Goal: Task Accomplishment & Management: Use online tool/utility

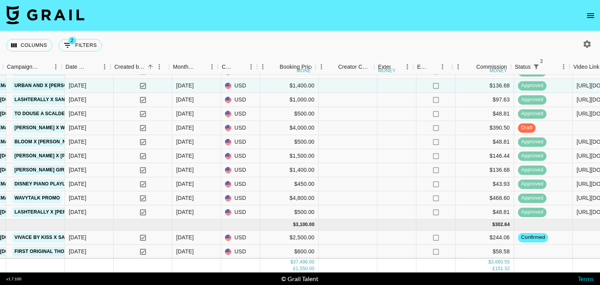
scroll to position [350, 468]
click at [230, 248] on span at bounding box center [228, 251] width 6 height 6
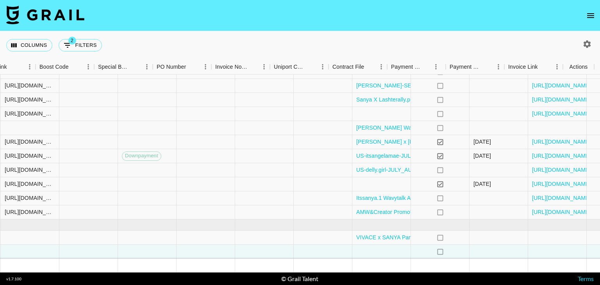
scroll to position [350, 1064]
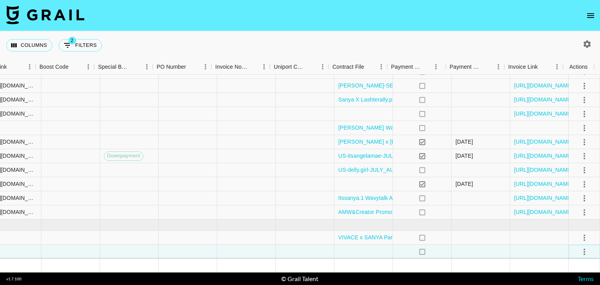
click at [580, 247] on icon "select merge strategy" at bounding box center [584, 251] width 9 height 9
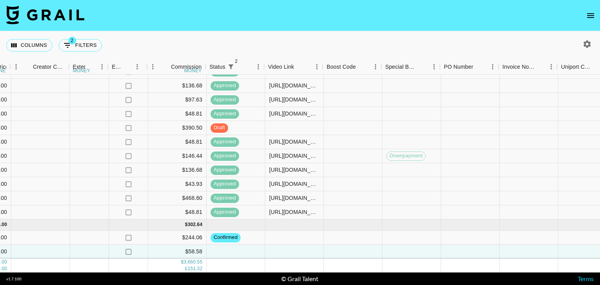
scroll to position [350, 777]
click at [266, 248] on div at bounding box center [293, 252] width 59 height 14
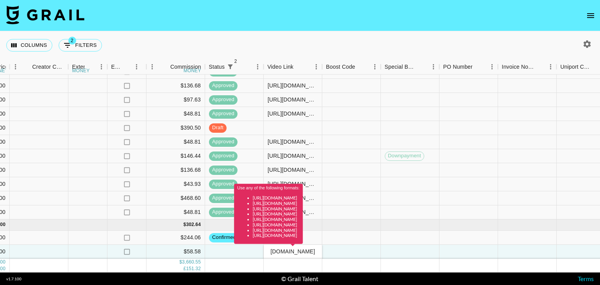
type input "[URL][DOMAIN_NAME]"
click at [384, 205] on div at bounding box center [410, 212] width 59 height 14
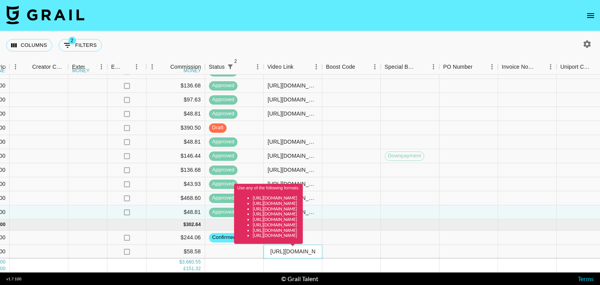
click at [301, 246] on div "Use any of the following formats: [URL][DOMAIN_NAME] [URL][DOMAIN_NAME] [URL][D…" at bounding box center [268, 217] width 69 height 66
click at [375, 247] on div at bounding box center [351, 252] width 59 height 14
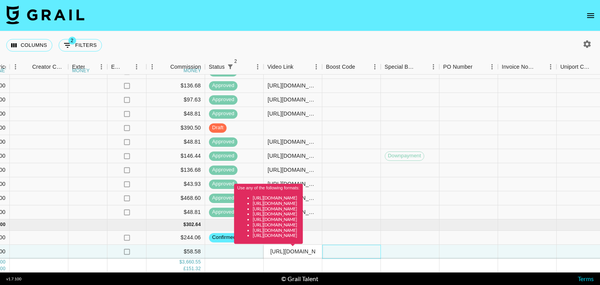
click at [375, 247] on div at bounding box center [351, 252] width 59 height 14
click at [303, 249] on div "Use any of the following formats: [URL][DOMAIN_NAME] [URL][DOMAIN_NAME] [URL][D…" at bounding box center [268, 217] width 69 height 66
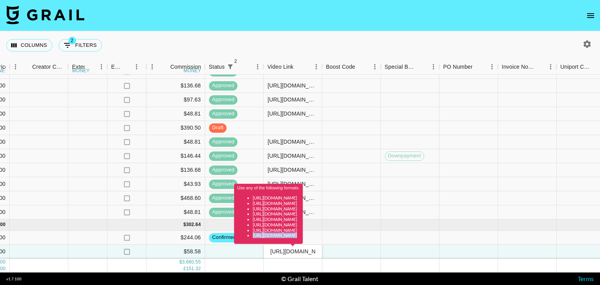
click at [303, 249] on div "Use any of the following formats: [URL][DOMAIN_NAME] [URL][DOMAIN_NAME] [URL][D…" at bounding box center [268, 217] width 69 height 66
drag, startPoint x: 312, startPoint y: 249, endPoint x: 278, endPoint y: 248, distance: 33.2
click at [278, 248] on div "Use any of the following formats: [URL][DOMAIN_NAME] [URL][DOMAIN_NAME] [URL][D…" at bounding box center [268, 217] width 69 height 66
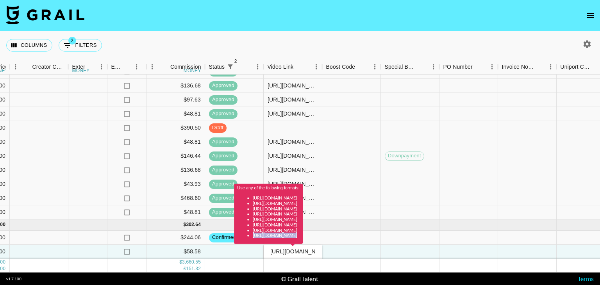
click at [278, 248] on div "Use any of the following formats: [URL][DOMAIN_NAME] [URL][DOMAIN_NAME] [URL][D…" at bounding box center [268, 217] width 69 height 66
drag, startPoint x: 298, startPoint y: 243, endPoint x: 289, endPoint y: 245, distance: 8.3
click at [289, 245] on div "Use any of the following formats: [URL][DOMAIN_NAME] [URL][DOMAIN_NAME] [URL][D…" at bounding box center [268, 217] width 69 height 66
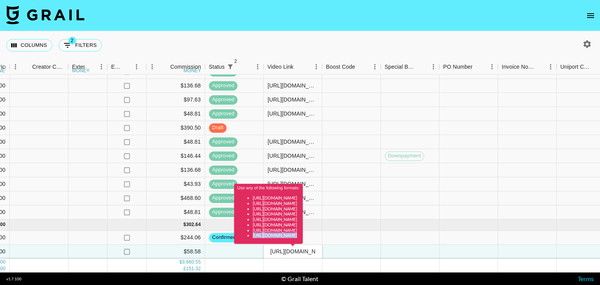
click at [289, 245] on div "Use any of the following formats: [URL][DOMAIN_NAME] [URL][DOMAIN_NAME] [URL][D…" at bounding box center [268, 217] width 69 height 66
click at [297, 250] on div "[URL][DOMAIN_NAME]" at bounding box center [293, 252] width 59 height 14
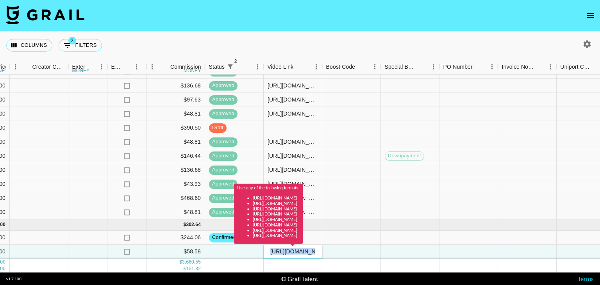
click at [297, 250] on div "[URL][DOMAIN_NAME]" at bounding box center [293, 252] width 59 height 14
click at [299, 249] on div "Use any of the following formats: [URL][DOMAIN_NAME] [URL][DOMAIN_NAME] [URL][D…" at bounding box center [268, 217] width 69 height 66
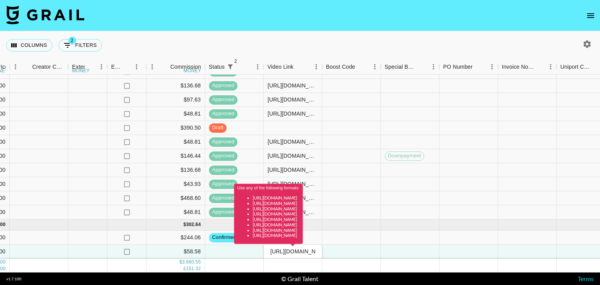
click at [299, 249] on div "Use any of the following formats: [URL][DOMAIN_NAME] [URL][DOMAIN_NAME] [URL][D…" at bounding box center [268, 217] width 69 height 66
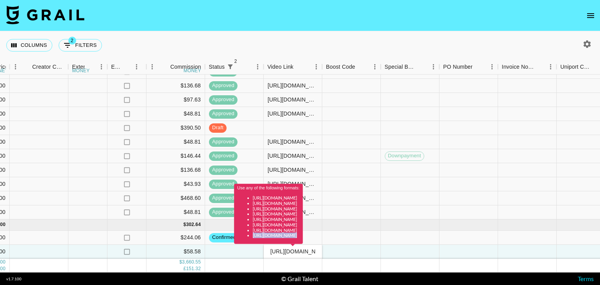
click at [303, 248] on div "Use any of the following formats: [URL][DOMAIN_NAME] [URL][DOMAIN_NAME] [URL][D…" at bounding box center [268, 217] width 69 height 66
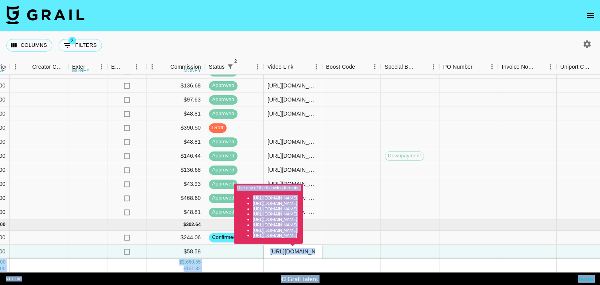
drag, startPoint x: 314, startPoint y: 248, endPoint x: 297, endPoint y: 250, distance: 16.8
click at [297, 250] on body "Columns 2 Filters + Booking Month Due Grail Platform ID Airtable ID Talent Mana…" at bounding box center [300, 142] width 600 height 285
click at [297, 250] on div "[URL][DOMAIN_NAME]" at bounding box center [293, 252] width 59 height 14
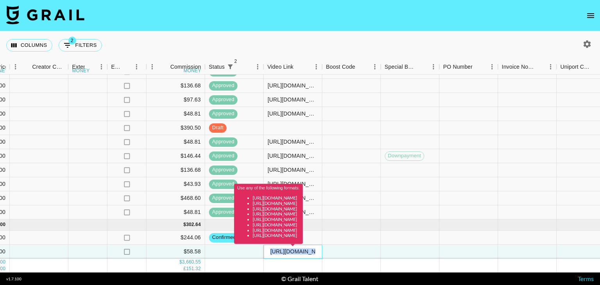
click at [297, 250] on div "[URL][DOMAIN_NAME]" at bounding box center [293, 252] width 59 height 14
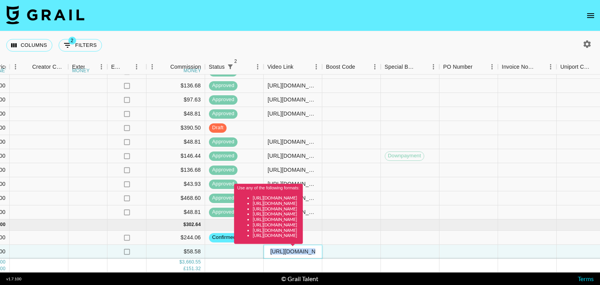
click at [297, 250] on div "[URL][DOMAIN_NAME]" at bounding box center [293, 252] width 59 height 14
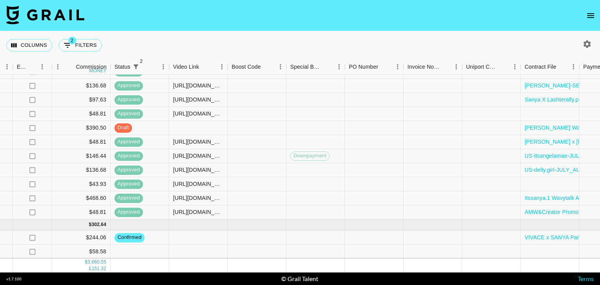
scroll to position [350, 872]
click at [194, 250] on div at bounding box center [198, 252] width 59 height 14
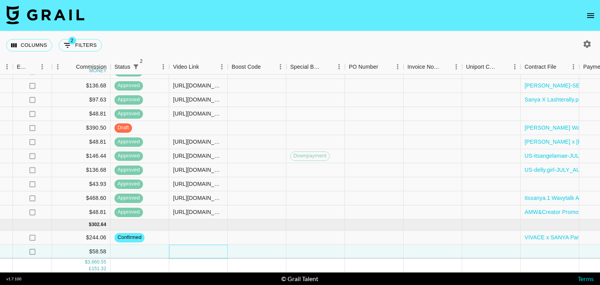
click at [194, 250] on div at bounding box center [198, 252] width 59 height 14
click at [194, 248] on input "text" at bounding box center [197, 251] width 57 height 6
paste input "https://www.tiktok.com/@delly.girl/video/7545532098719927566?_r=1&_t=ZT-8zOcHQN…"
type input "https://www.tiktok.com/@delly.girl/video/7545532098719927566?_r=1&_t=ZT-8zOcHQN…"
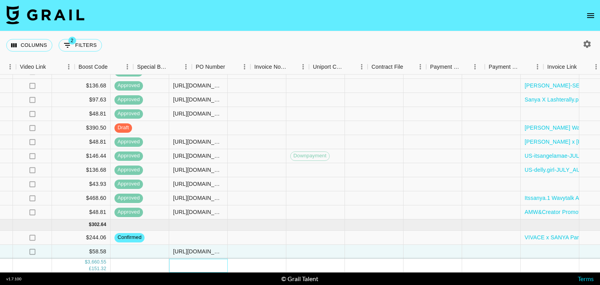
scroll to position [350, 1064]
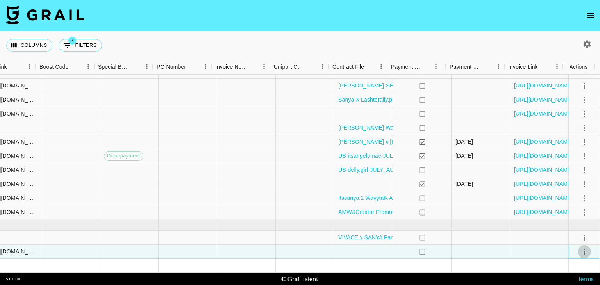
click at [582, 247] on icon "select merge strategy" at bounding box center [584, 251] width 9 height 9
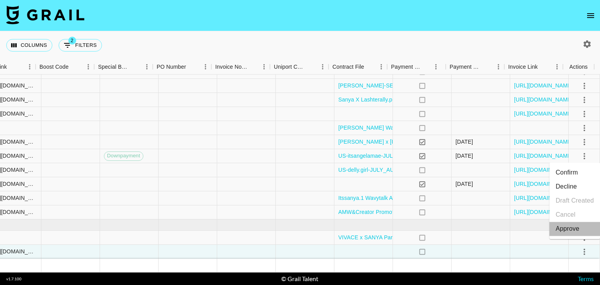
click at [571, 234] on li "Approve" at bounding box center [574, 229] width 51 height 14
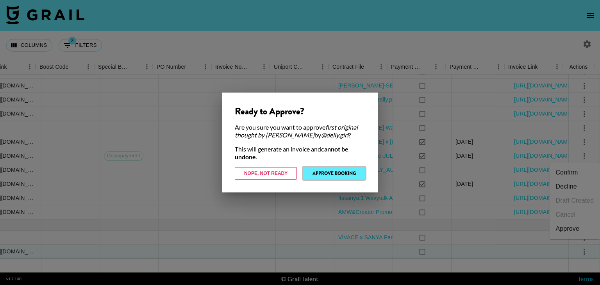
click at [326, 175] on button "Approve Booking" at bounding box center [334, 173] width 62 height 12
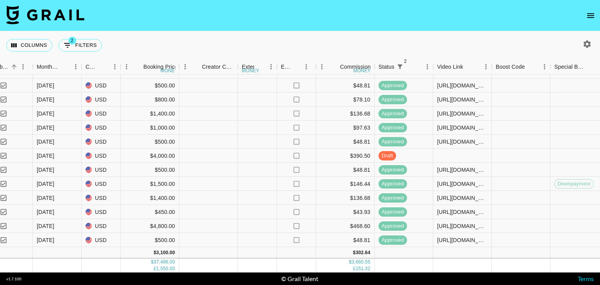
scroll to position [316, 608]
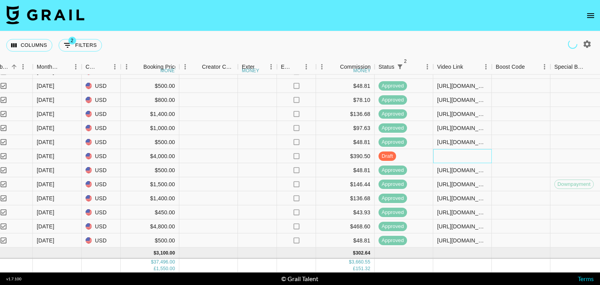
click at [454, 155] on div at bounding box center [462, 156] width 59 height 14
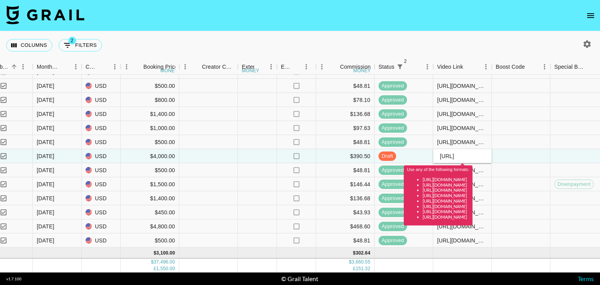
scroll to position [0, 0]
type input "h"
